Goal: Information Seeking & Learning: Understand process/instructions

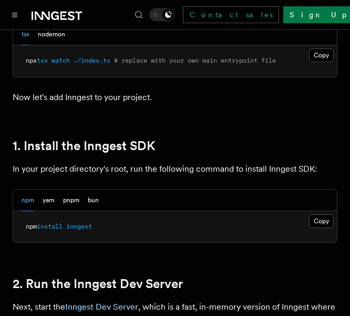
scroll to position [631, 0]
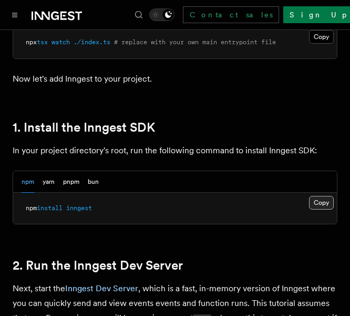
click at [314, 203] on button "Copy Copied" at bounding box center [321, 203] width 25 height 14
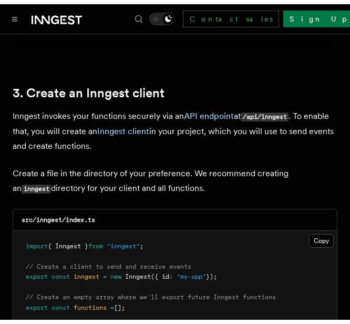
scroll to position [1315, 0]
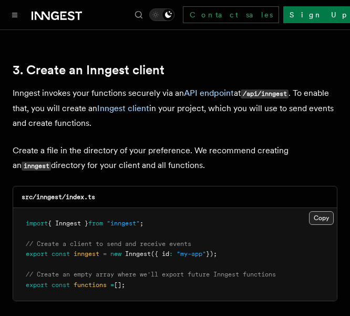
click at [326, 211] on button "Copy Copied" at bounding box center [321, 218] width 25 height 14
click at [318, 211] on button "Copy Copied" at bounding box center [321, 218] width 25 height 14
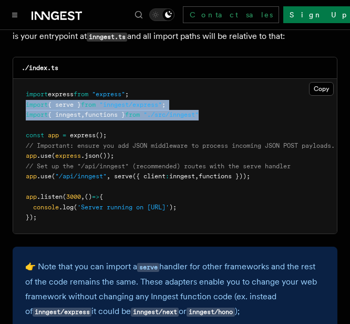
scroll to position [1683, 0]
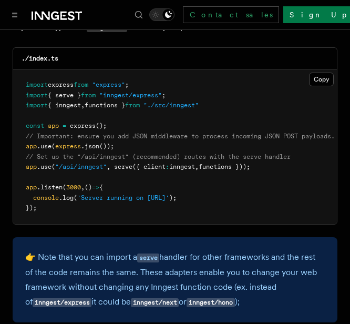
click at [98, 161] on pre "import express from "express" ; import { serve } from "inngest/express" ; impor…" at bounding box center [175, 146] width 324 height 155
click at [270, 153] on pre "import express from "express" ; import { serve } from "inngest/express" ; impor…" at bounding box center [175, 146] width 324 height 155
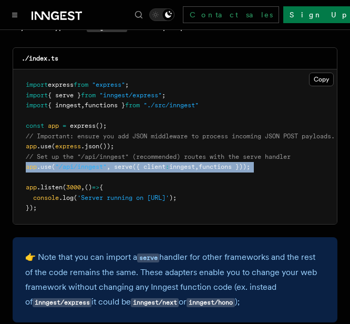
click at [270, 153] on pre "import express from "express" ; import { serve } from "inngest/express" ; impor…" at bounding box center [175, 146] width 324 height 155
copy code "app .use ( "/api/inngest" , serve ({ client : inngest , functions }));"
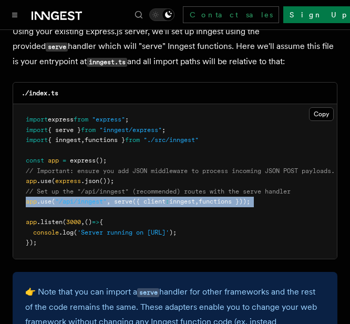
scroll to position [1631, 0]
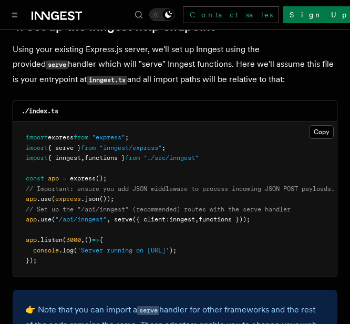
click at [224, 143] on pre "import express from "express" ; import { serve } from "inngest/express" ; impor…" at bounding box center [175, 199] width 324 height 155
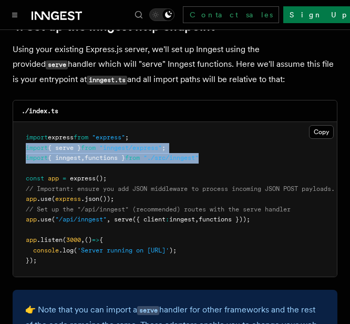
drag, startPoint x: 222, startPoint y: 143, endPoint x: 23, endPoint y: 135, distance: 200.0
click at [23, 135] on pre "import express from "express" ; import { serve } from "inngest/express" ; impor…" at bounding box center [175, 199] width 324 height 155
copy code "import { serve } from "inngest/express" ; import { inngest , functions } from "…"
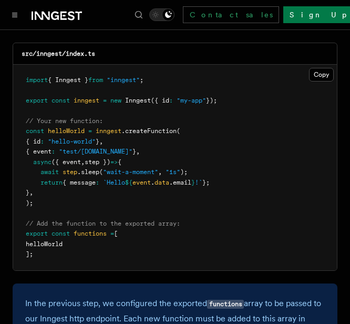
scroll to position [2157, 0]
